Goal: Task Accomplishment & Management: Use online tool/utility

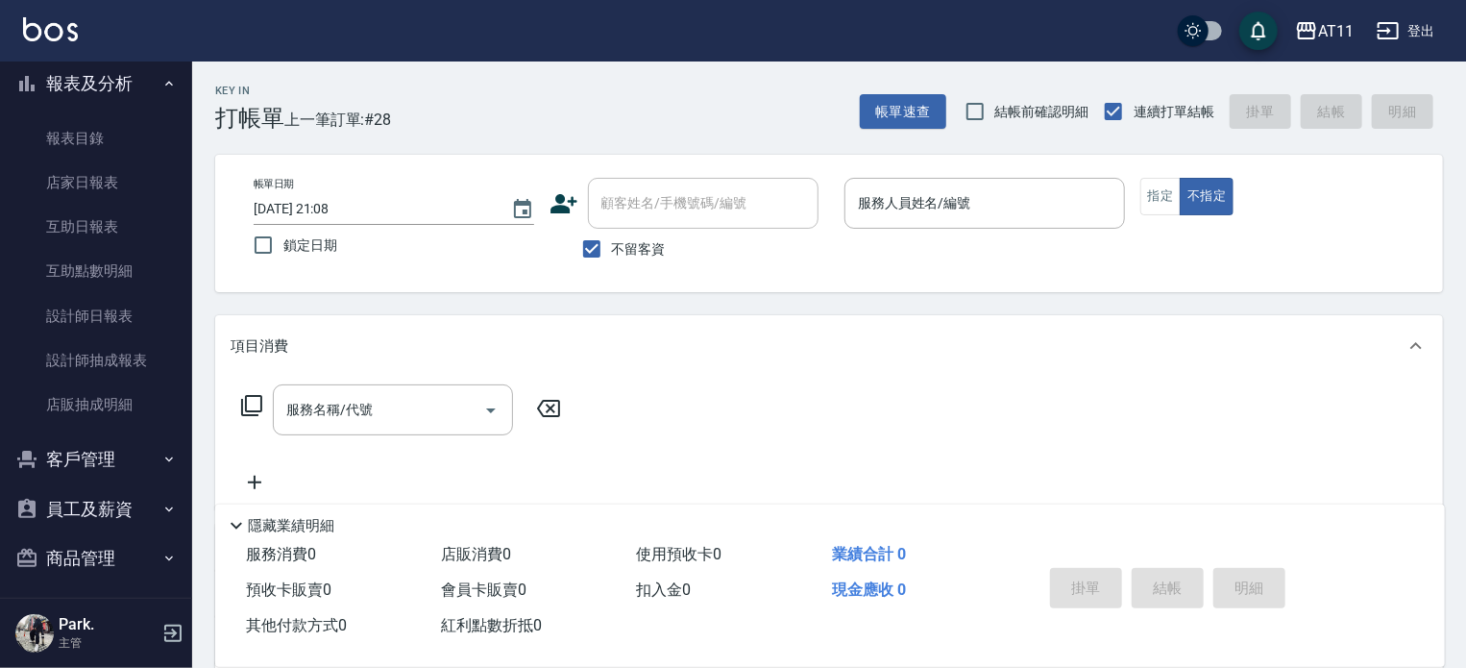
scroll to position [538, 0]
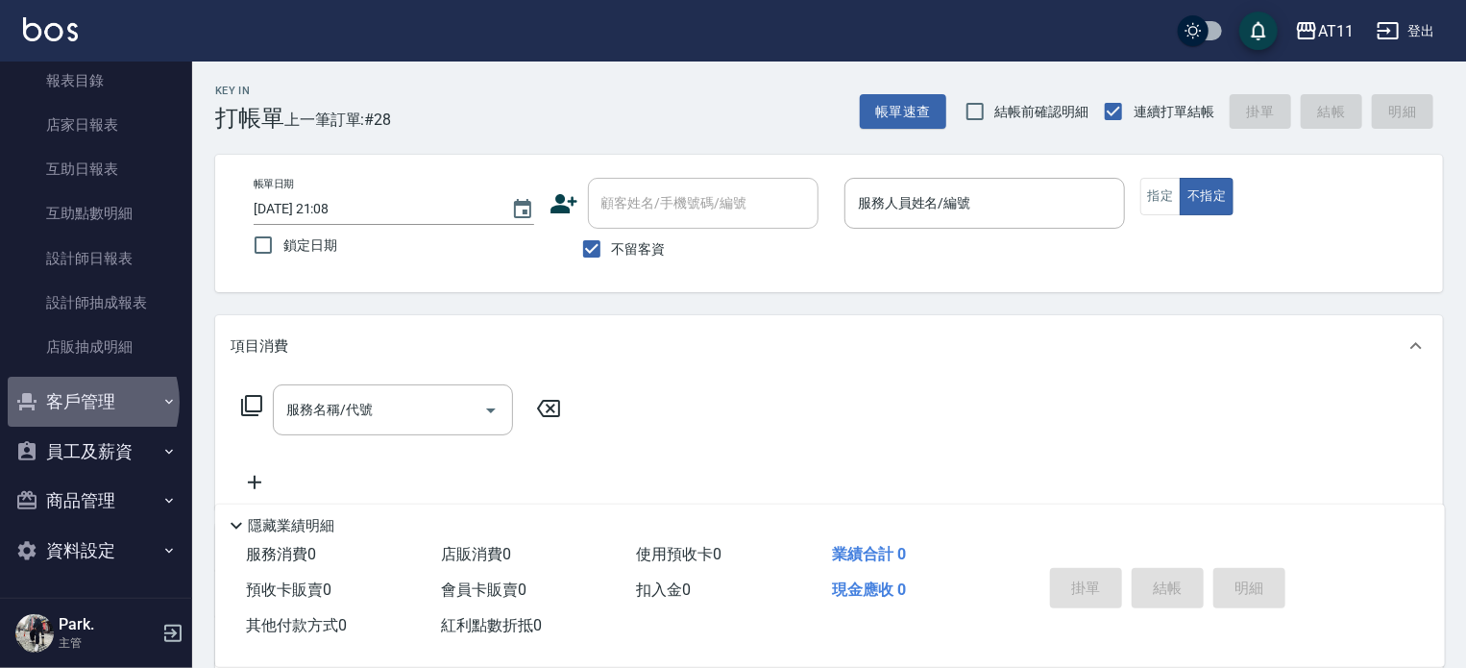
click at [80, 401] on button "客戶管理" at bounding box center [96, 402] width 177 height 50
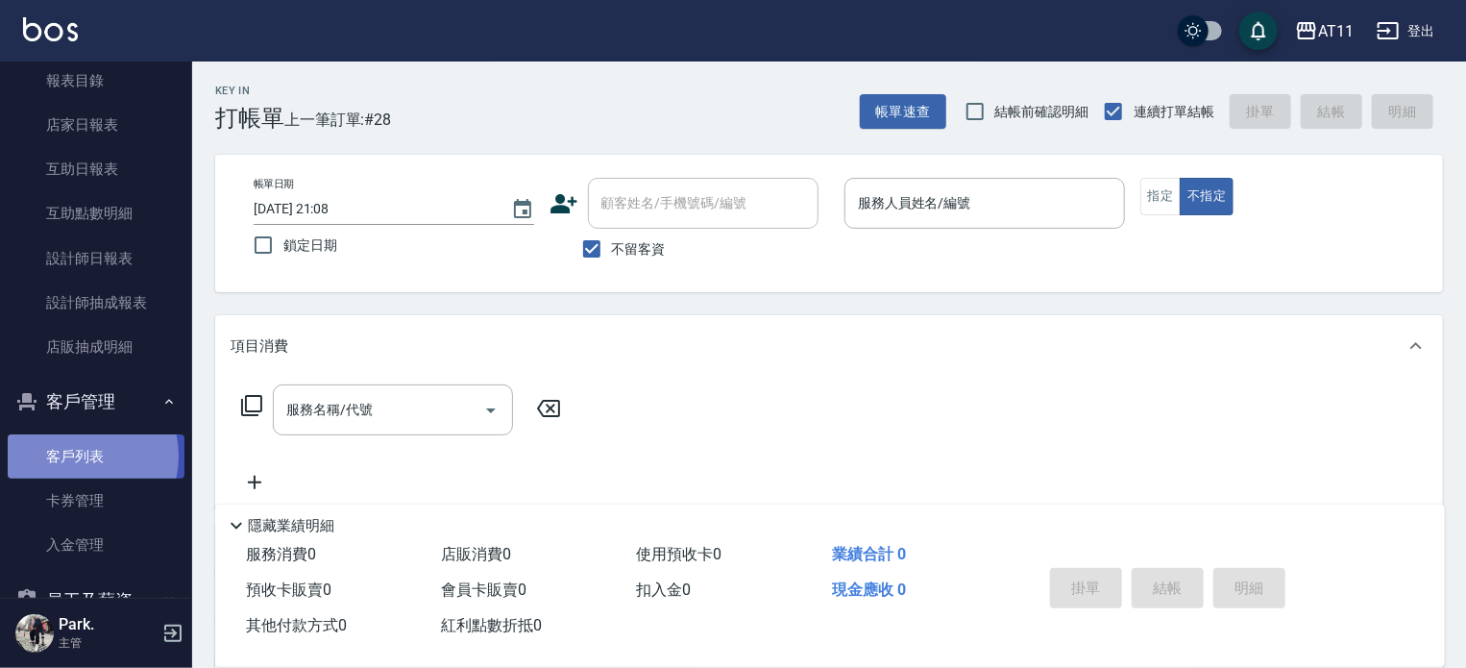
click at [75, 456] on link "客戶列表" at bounding box center [96, 456] width 177 height 44
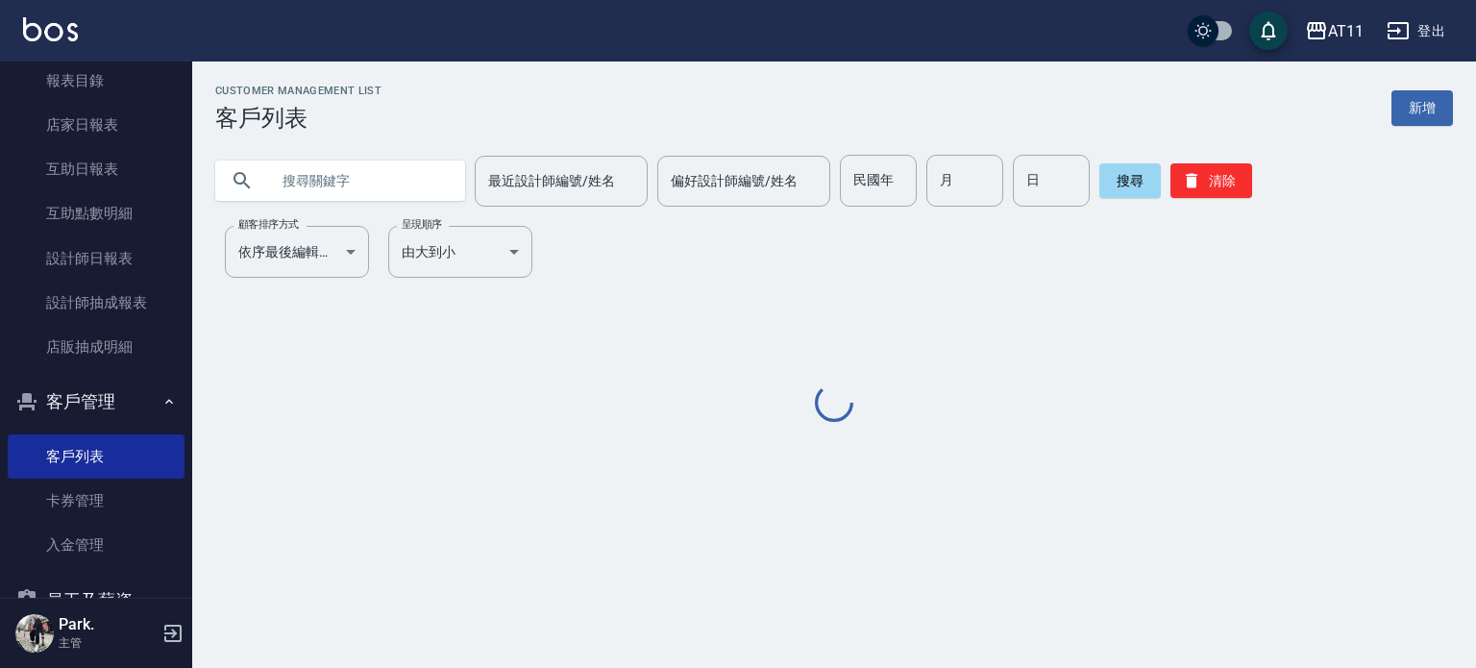
click at [334, 184] on input "text" at bounding box center [359, 181] width 181 height 52
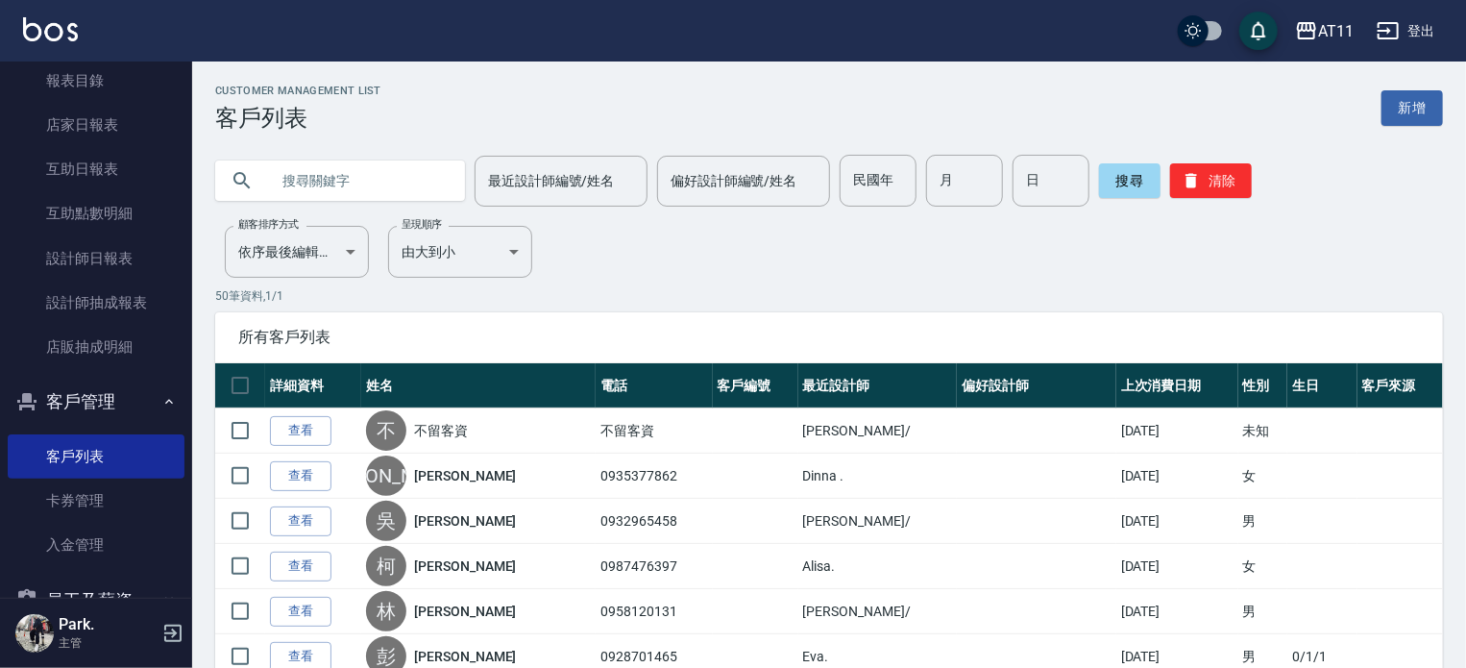
type input "5"
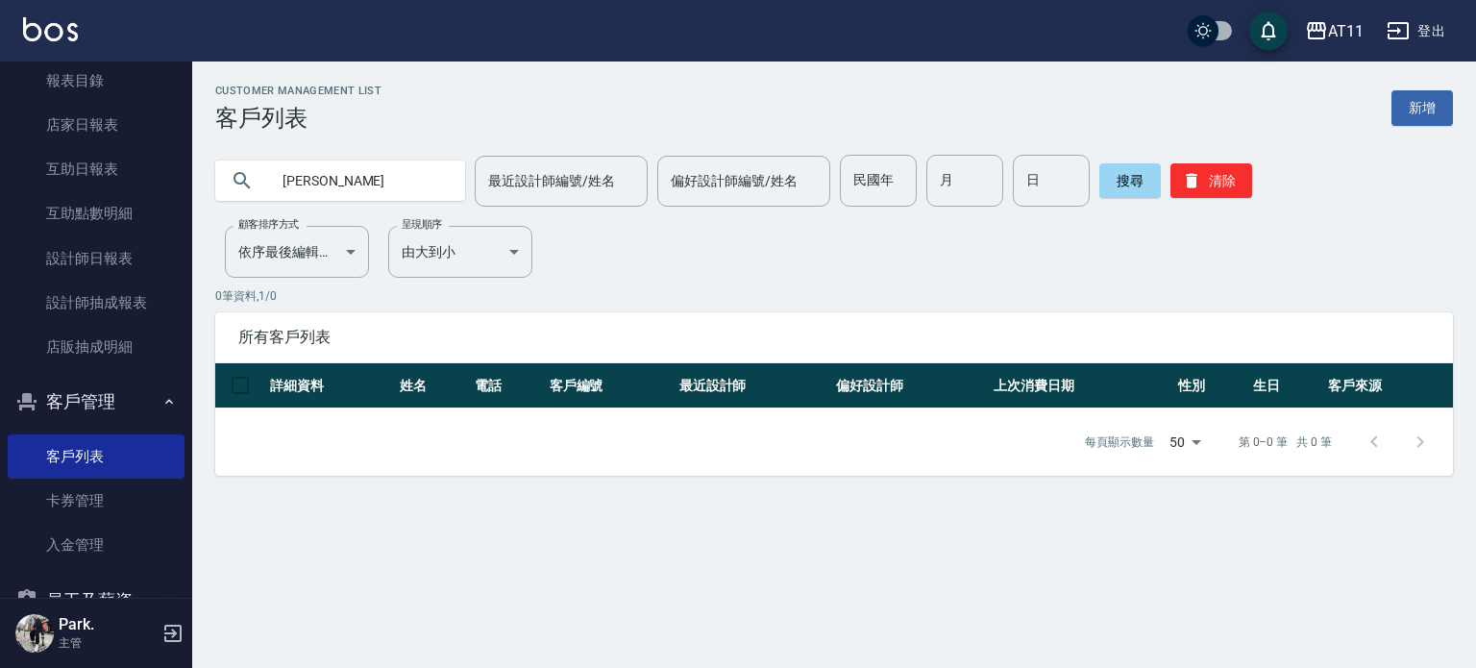
type input "[PERSON_NAME]"
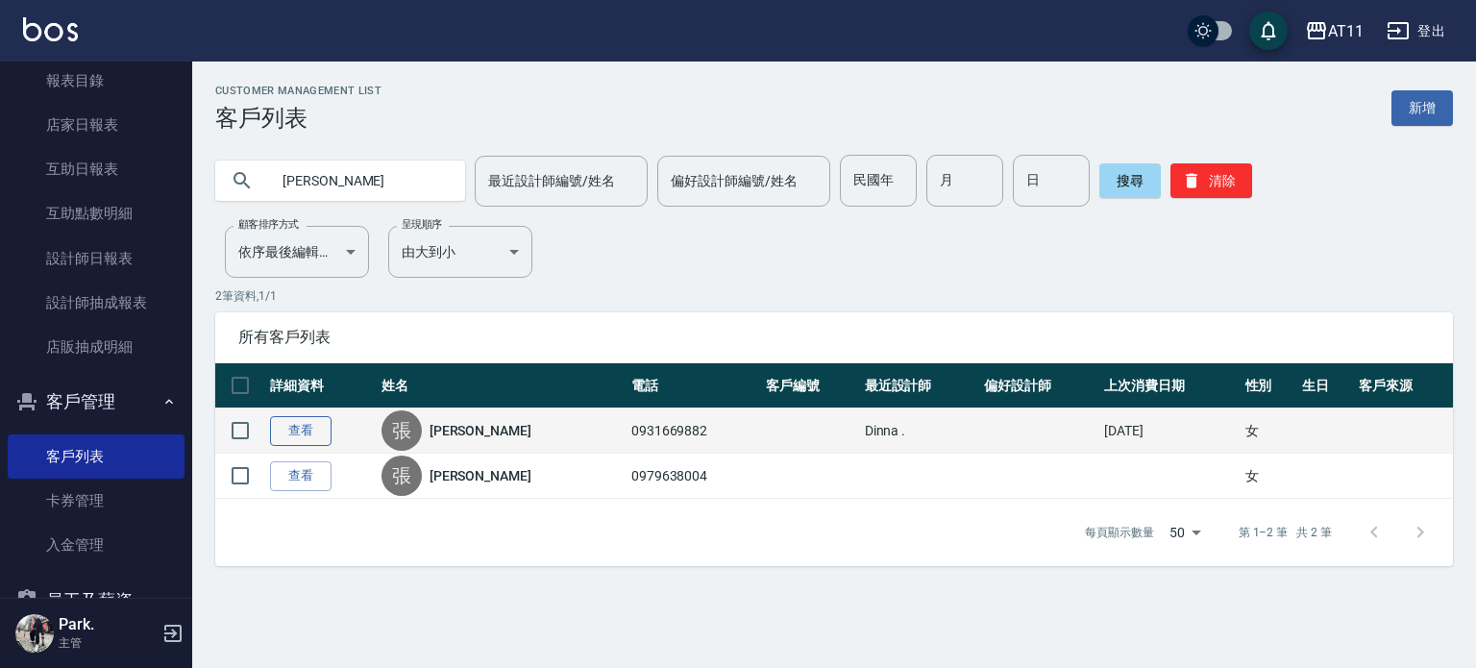
click at [288, 425] on link "查看" at bounding box center [301, 431] width 62 height 30
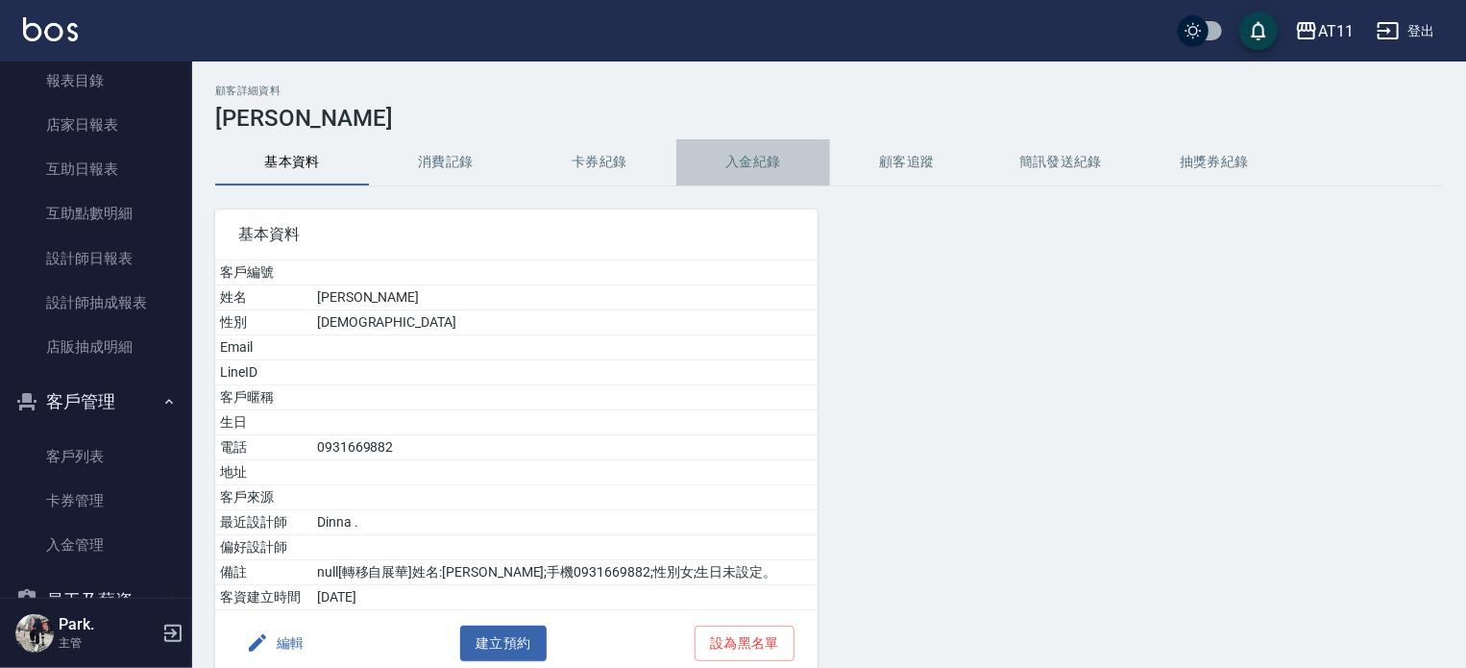
click at [757, 156] on button "入金紀錄" at bounding box center [754, 162] width 154 height 46
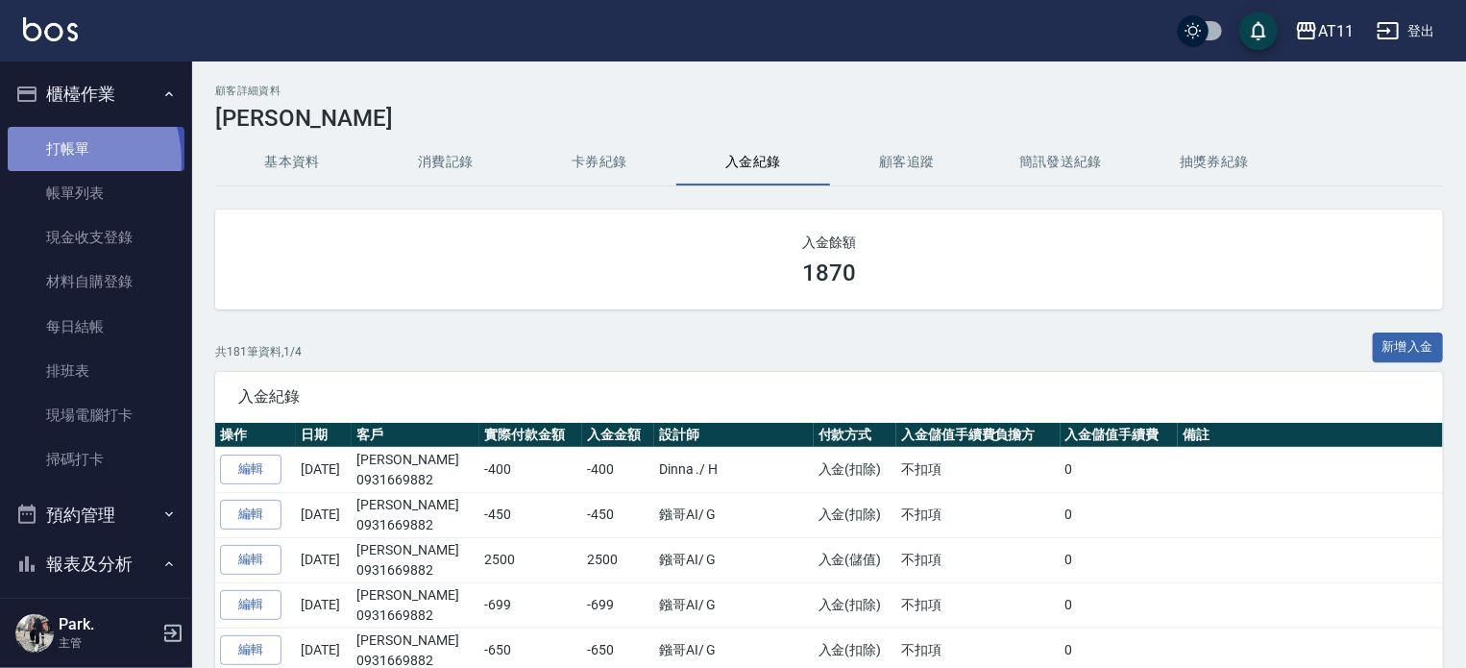
click at [66, 160] on link "打帳單" at bounding box center [96, 149] width 177 height 44
